Goal: Navigation & Orientation: Find specific page/section

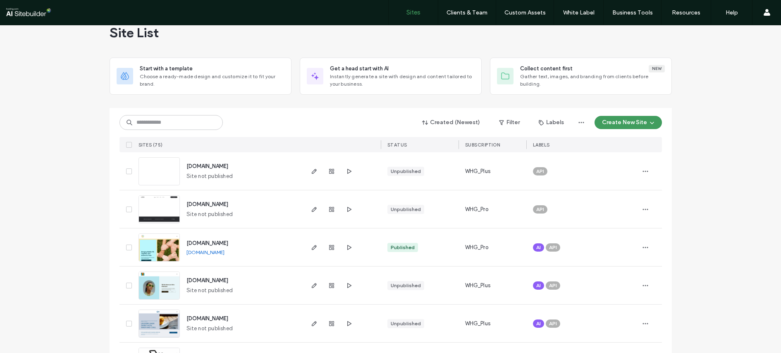
scroll to position [63, 0]
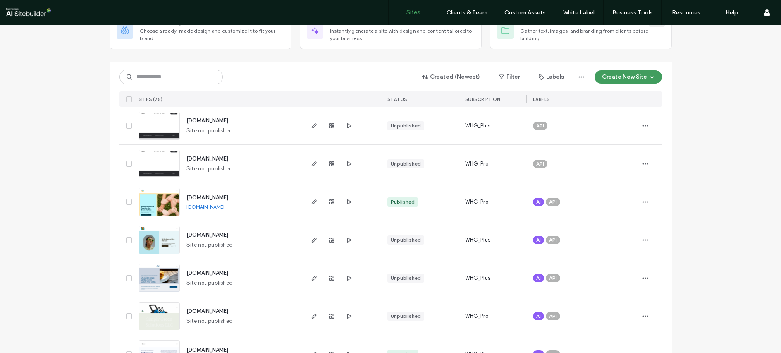
click at [205, 205] on link "[DOMAIN_NAME]" at bounding box center [205, 206] width 38 height 6
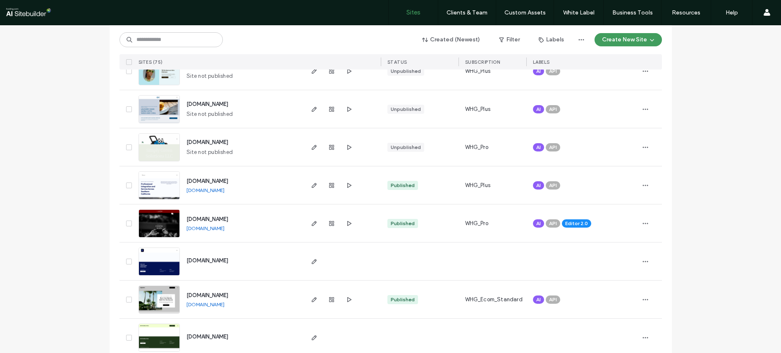
scroll to position [251, 0]
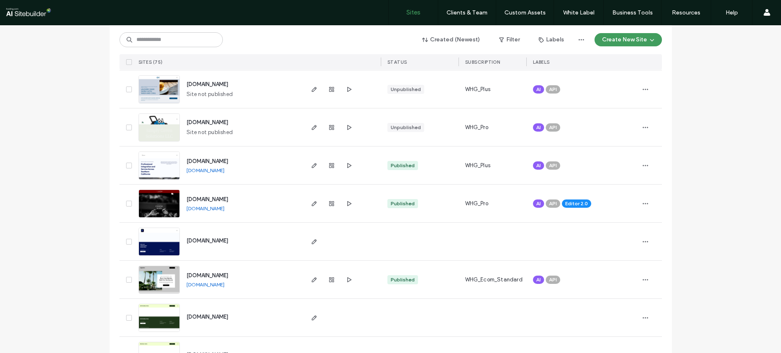
click at [201, 209] on link "[DOMAIN_NAME]" at bounding box center [205, 208] width 38 height 6
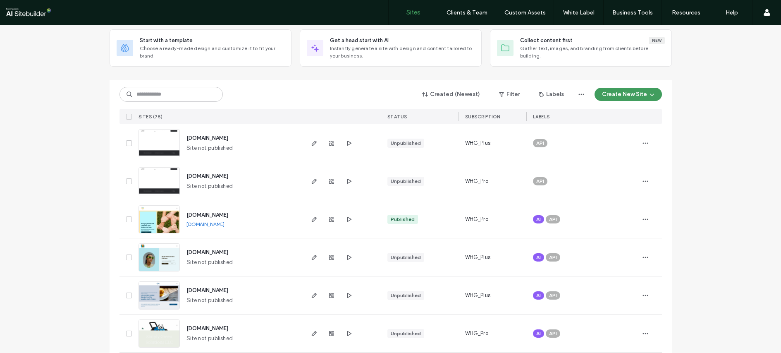
scroll to position [0, 0]
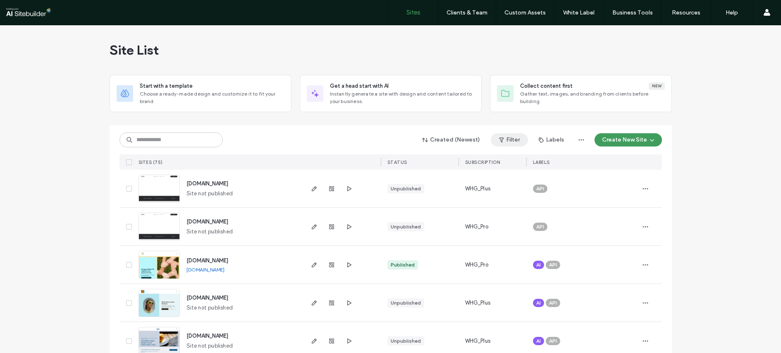
click at [513, 139] on button "Filter" at bounding box center [509, 139] width 37 height 13
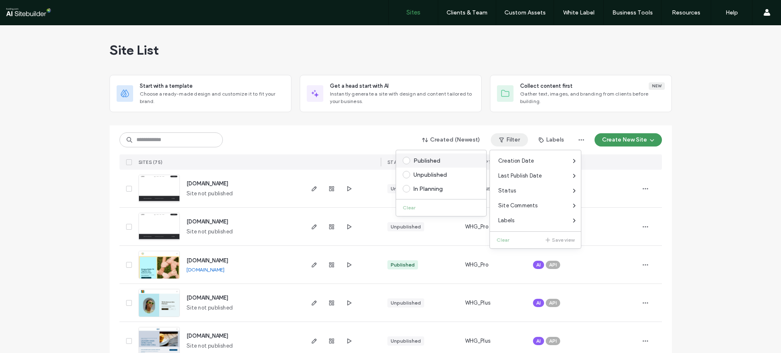
click at [420, 160] on div "Published" at bounding box center [444, 160] width 63 height 7
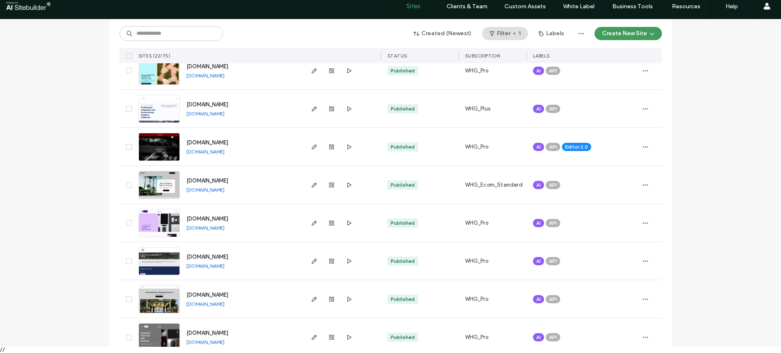
scroll to position [216, 0]
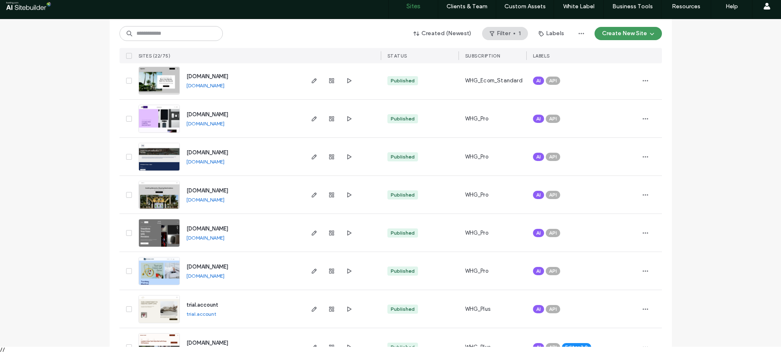
click at [189, 276] on link "[DOMAIN_NAME]" at bounding box center [205, 275] width 38 height 6
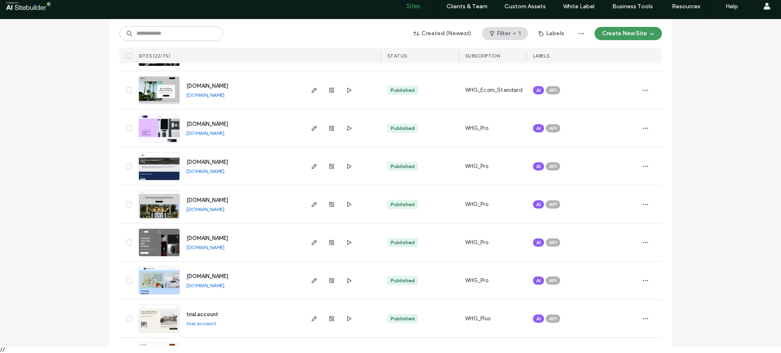
scroll to position [204, 0]
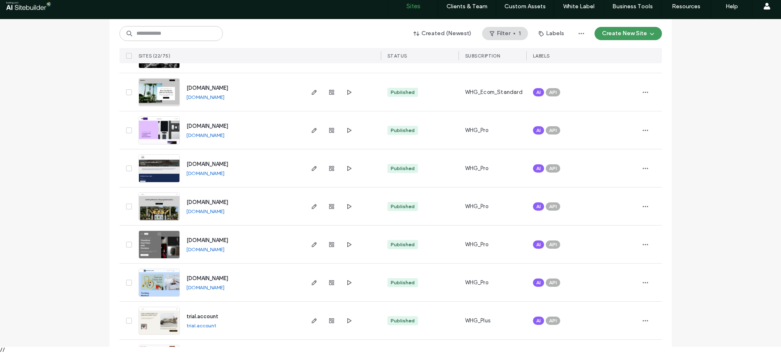
click at [198, 210] on link "[DOMAIN_NAME]" at bounding box center [205, 211] width 38 height 6
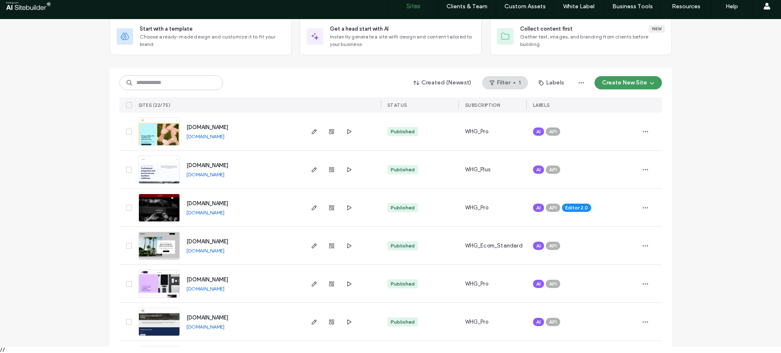
scroll to position [39, 0]
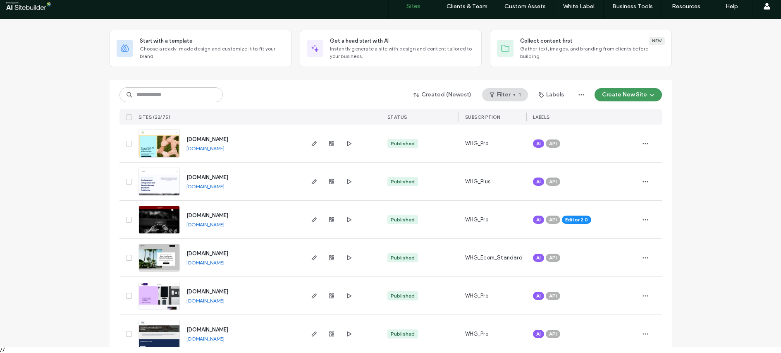
click at [198, 148] on link "[DOMAIN_NAME]" at bounding box center [205, 148] width 38 height 6
click at [202, 186] on link "[DOMAIN_NAME]" at bounding box center [205, 186] width 38 height 6
click at [192, 223] on link "[DOMAIN_NAME]" at bounding box center [205, 224] width 38 height 6
click at [198, 263] on link "[DOMAIN_NAME]" at bounding box center [205, 262] width 38 height 6
click at [224, 299] on link "[DOMAIN_NAME]" at bounding box center [205, 300] width 38 height 6
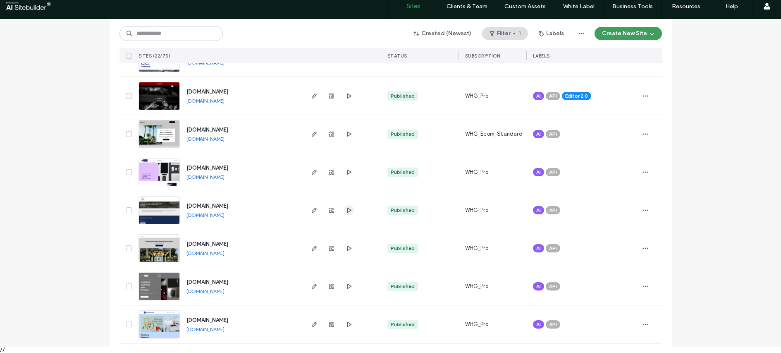
scroll to position [166, 0]
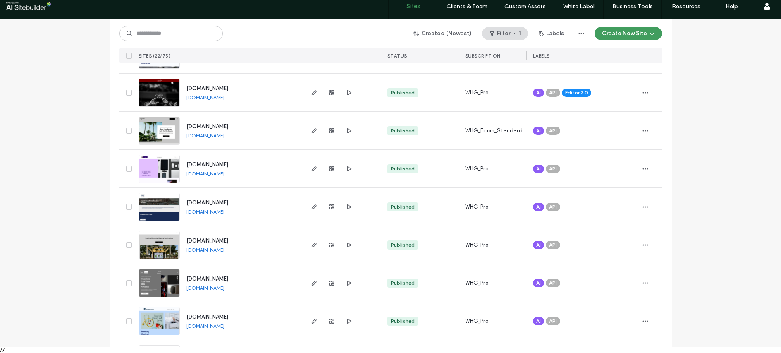
click at [209, 211] on link "[DOMAIN_NAME]" at bounding box center [205, 211] width 38 height 6
click at [214, 289] on link "[DOMAIN_NAME]" at bounding box center [205, 287] width 38 height 6
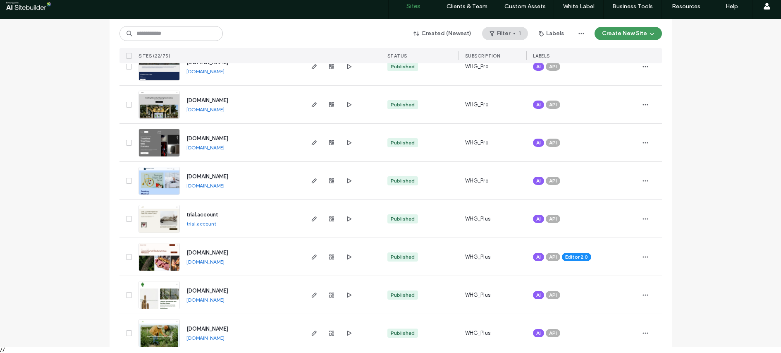
scroll to position [308, 0]
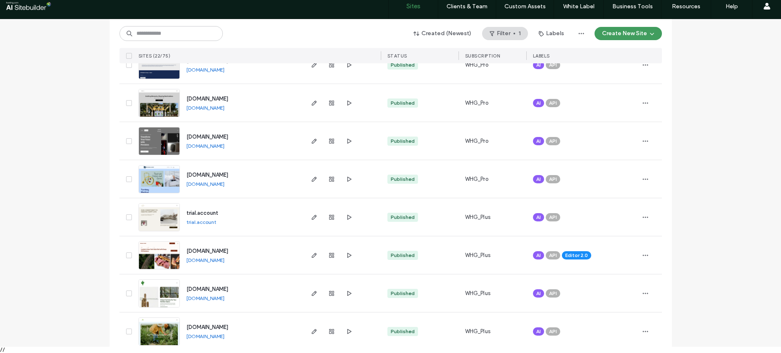
click at [190, 183] on link "[DOMAIN_NAME]" at bounding box center [205, 184] width 38 height 6
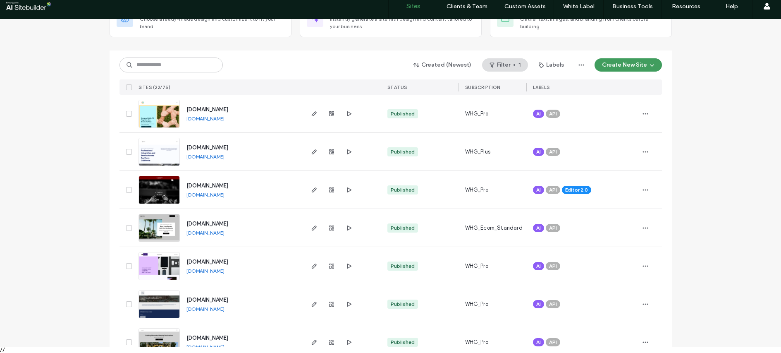
scroll to position [95, 0]
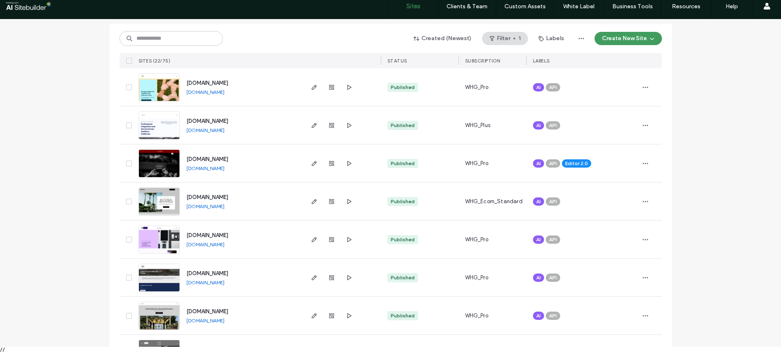
click at [201, 206] on link "[DOMAIN_NAME]" at bounding box center [205, 206] width 38 height 6
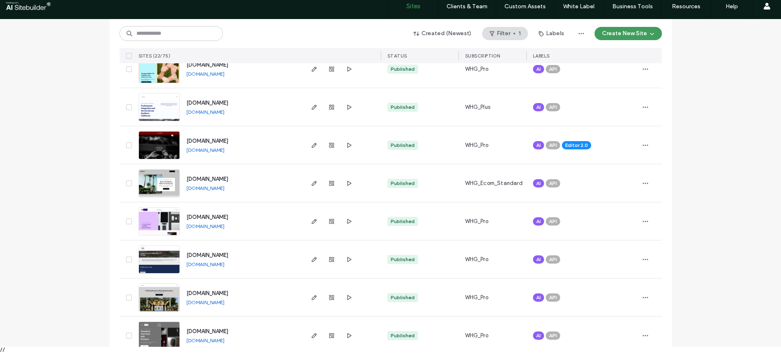
scroll to position [124, 0]
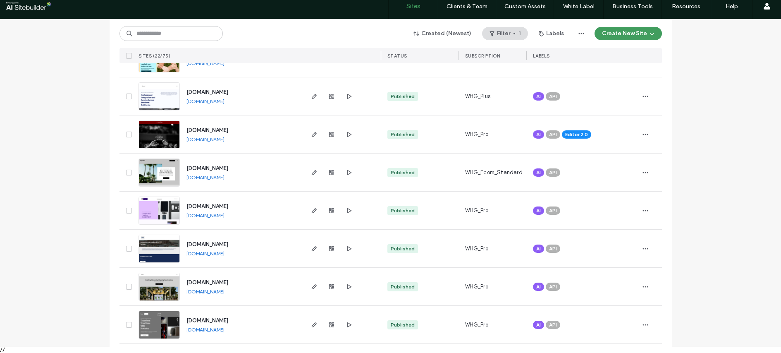
click at [193, 291] on link "[DOMAIN_NAME]" at bounding box center [205, 291] width 38 height 6
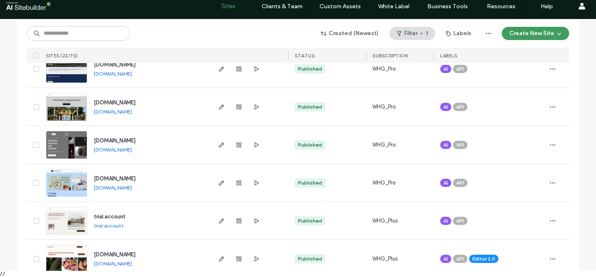
scroll to position [315, 0]
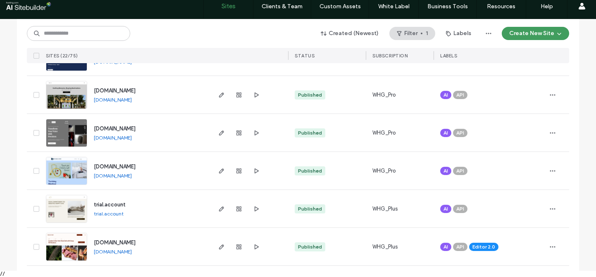
click at [99, 175] on link "[DOMAIN_NAME]" at bounding box center [113, 176] width 38 height 6
click at [107, 139] on link "[DOMAIN_NAME]" at bounding box center [113, 138] width 38 height 6
click at [104, 99] on link "[DOMAIN_NAME]" at bounding box center [113, 100] width 38 height 6
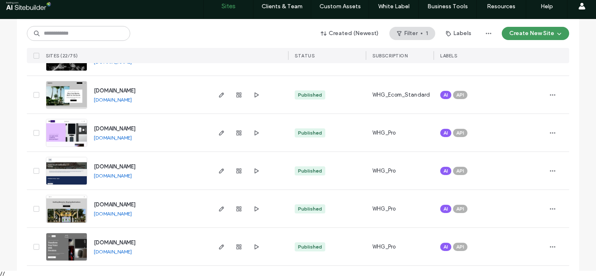
scroll to position [201, 0]
click at [103, 178] on link "[DOMAIN_NAME]" at bounding box center [113, 176] width 38 height 6
click at [114, 137] on link "[DOMAIN_NAME]" at bounding box center [113, 138] width 38 height 6
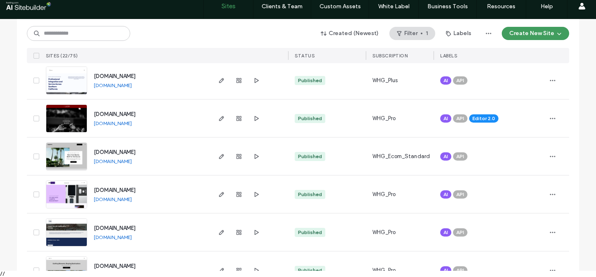
scroll to position [139, 0]
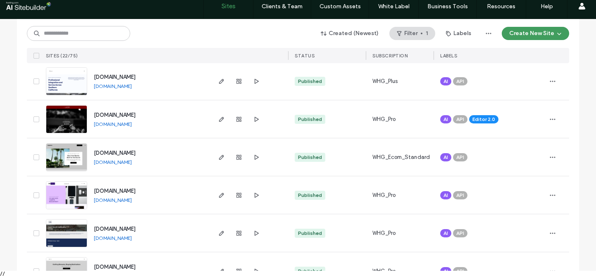
click at [111, 162] on link "[DOMAIN_NAME]" at bounding box center [113, 162] width 38 height 6
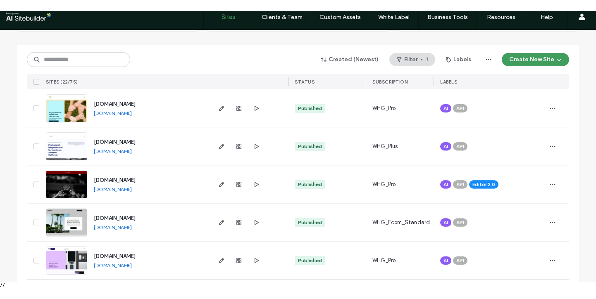
scroll to position [84, 0]
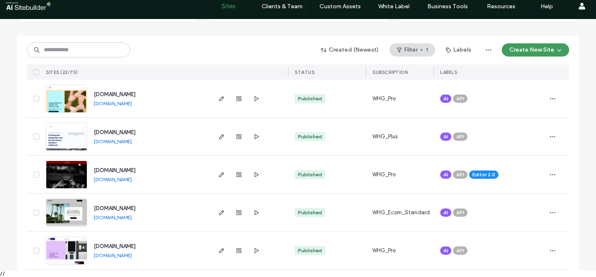
click at [112, 180] on link "[DOMAIN_NAME]" at bounding box center [113, 180] width 38 height 6
click at [109, 143] on link "[DOMAIN_NAME]" at bounding box center [113, 141] width 38 height 6
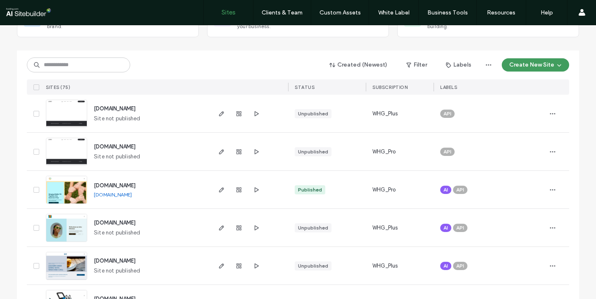
scroll to position [76, 0]
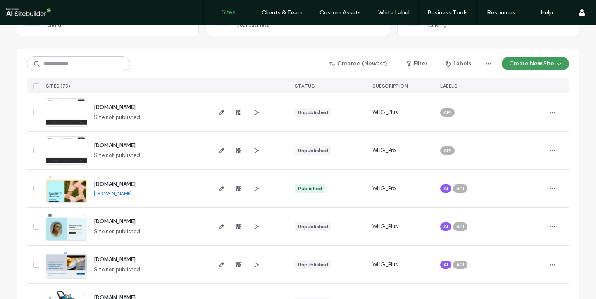
click at [118, 193] on link "[DOMAIN_NAME]" at bounding box center [113, 193] width 38 height 6
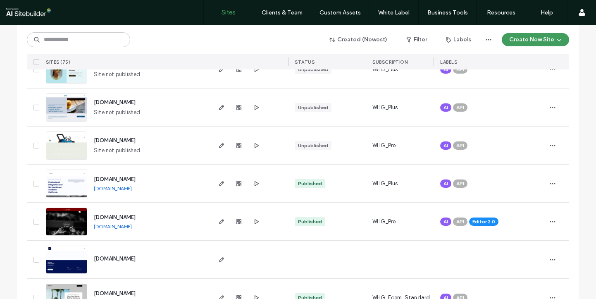
scroll to position [234, 0]
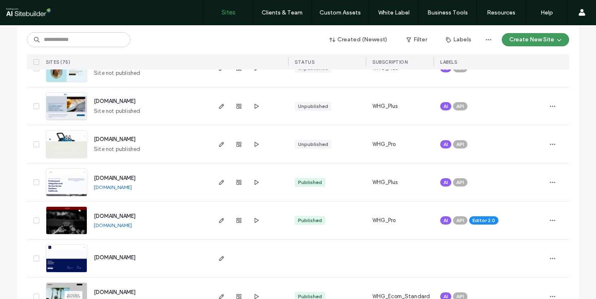
click at [103, 185] on link "[DOMAIN_NAME]" at bounding box center [113, 187] width 38 height 6
